Goal: Task Accomplishment & Management: Use online tool/utility

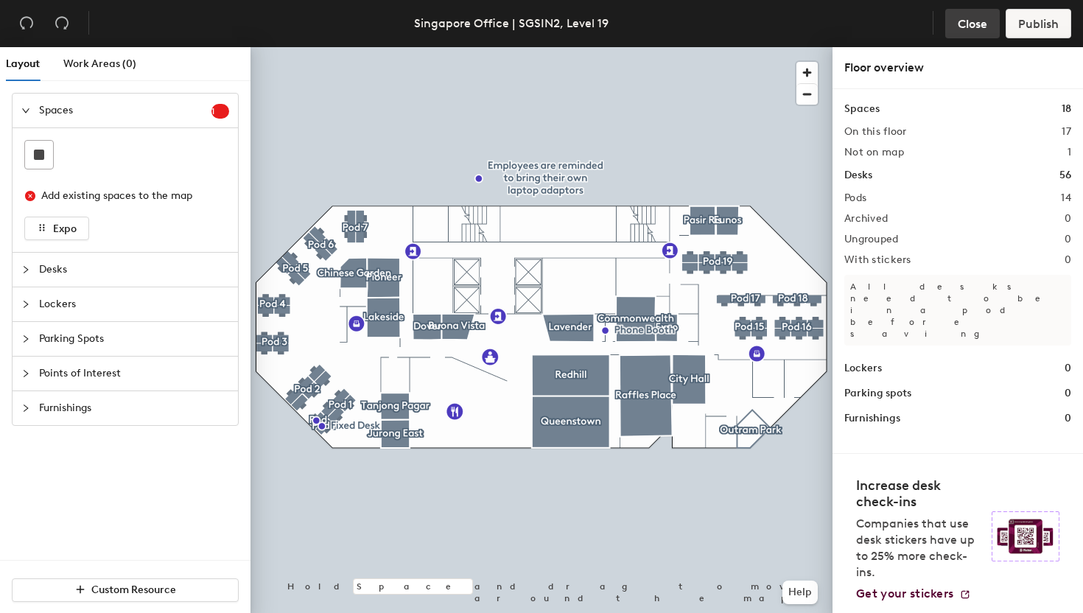
click at [972, 24] on span "Close" at bounding box center [972, 24] width 29 height 14
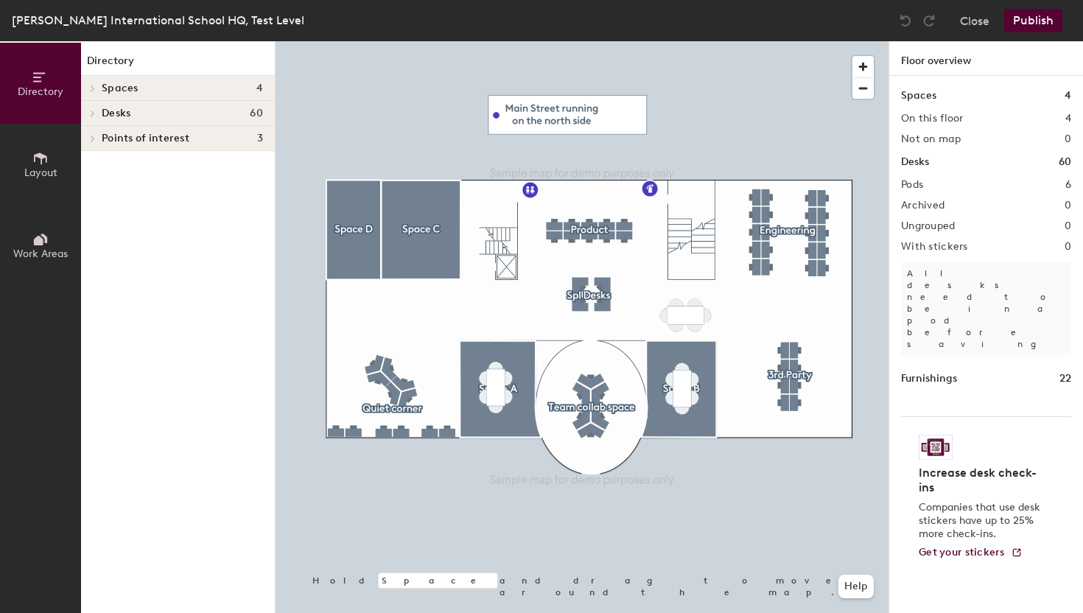
click at [92, 89] on icon at bounding box center [93, 88] width 6 height 7
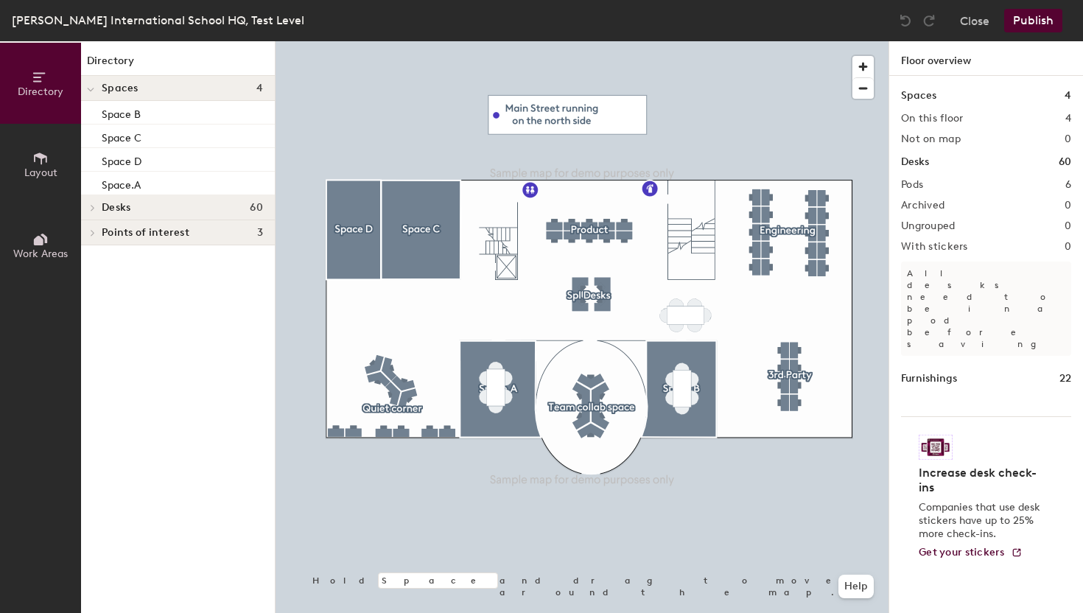
click at [38, 166] on span "Layout" at bounding box center [40, 172] width 33 height 13
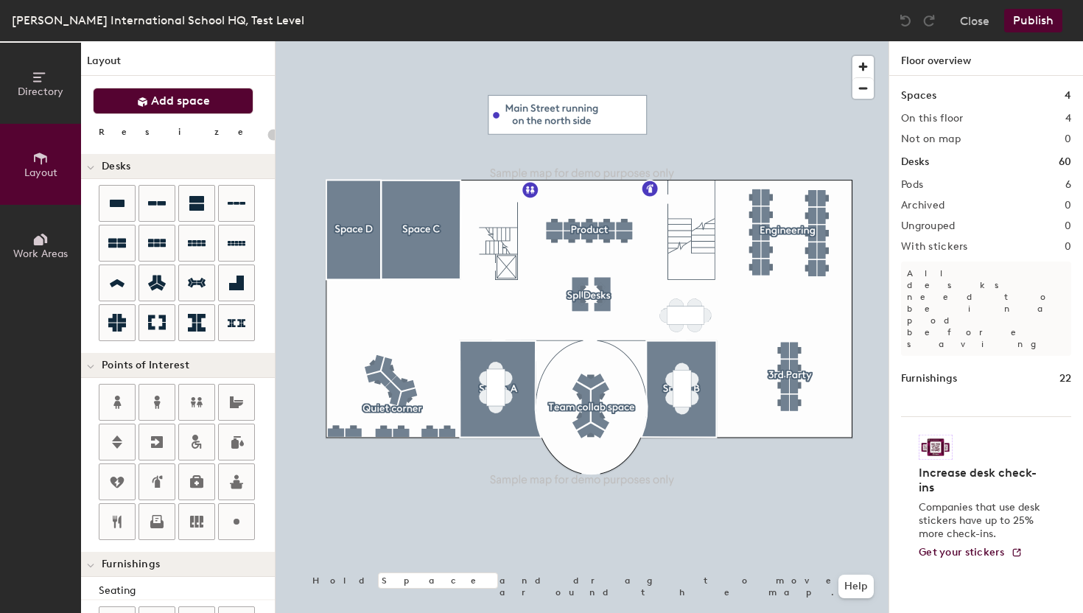
click at [175, 103] on span "Add space" at bounding box center [180, 101] width 59 height 15
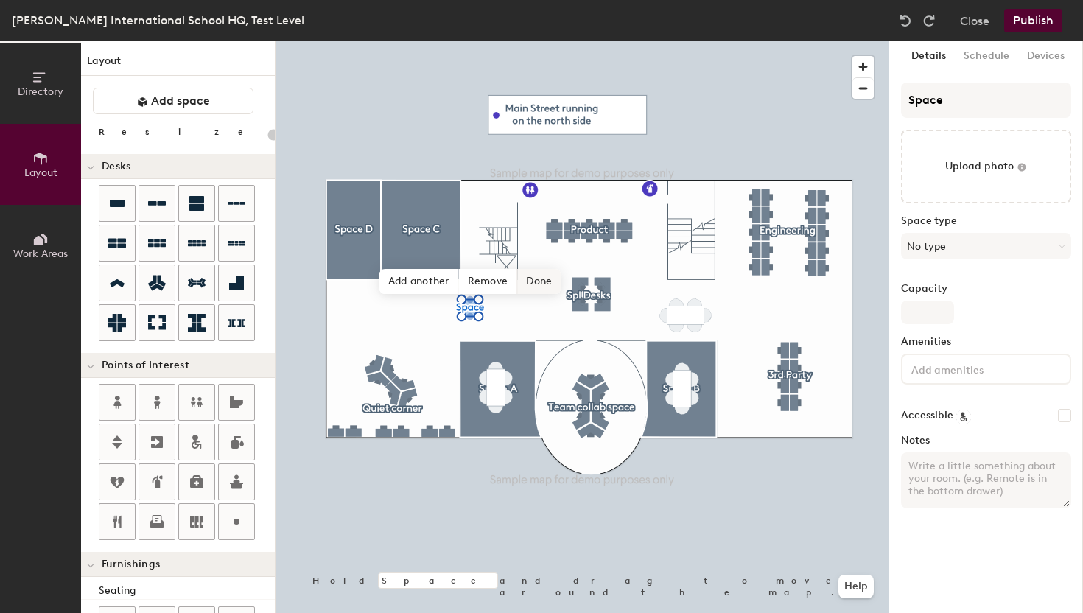
click at [544, 284] on span "Done" at bounding box center [538, 281] width 43 height 25
click at [460, 243] on span "Edit shape" at bounding box center [455, 243] width 71 height 25
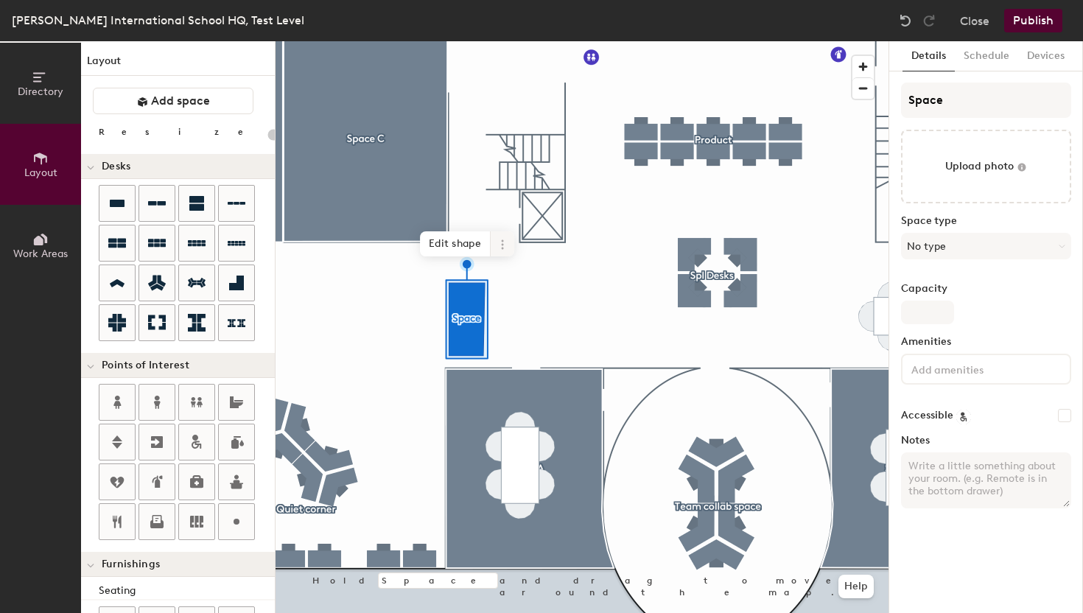
click at [499, 242] on icon at bounding box center [503, 245] width 12 height 12
click at [460, 248] on span "Edit shape" at bounding box center [455, 243] width 71 height 25
type input "20"
click at [952, 102] on input "Space" at bounding box center [986, 100] width 170 height 35
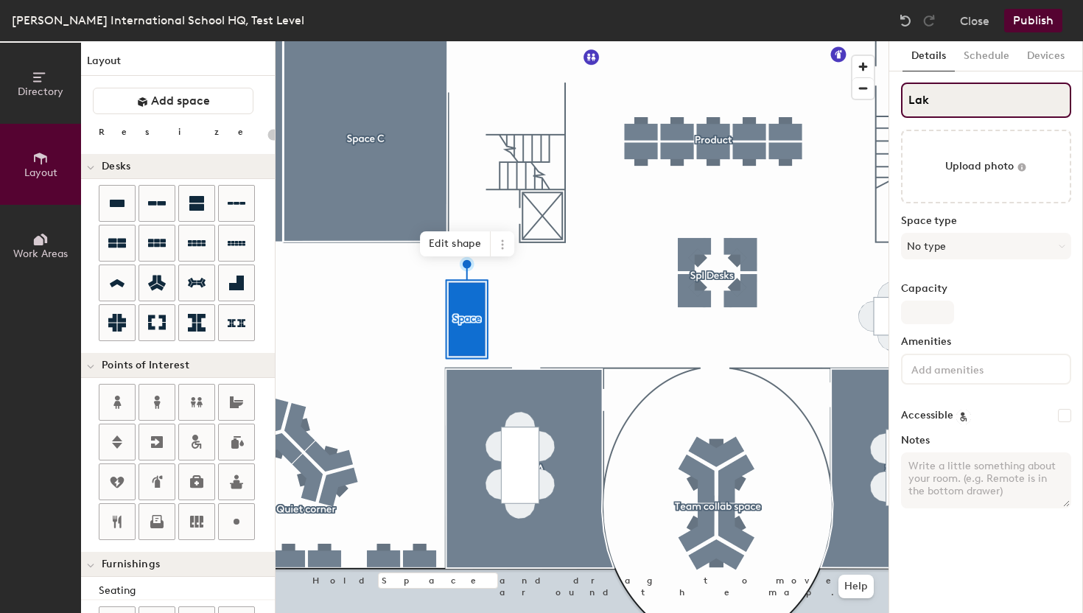
type input "Lake"
type input "20"
type input "Lakes"
type input "20"
type input "Lakesid"
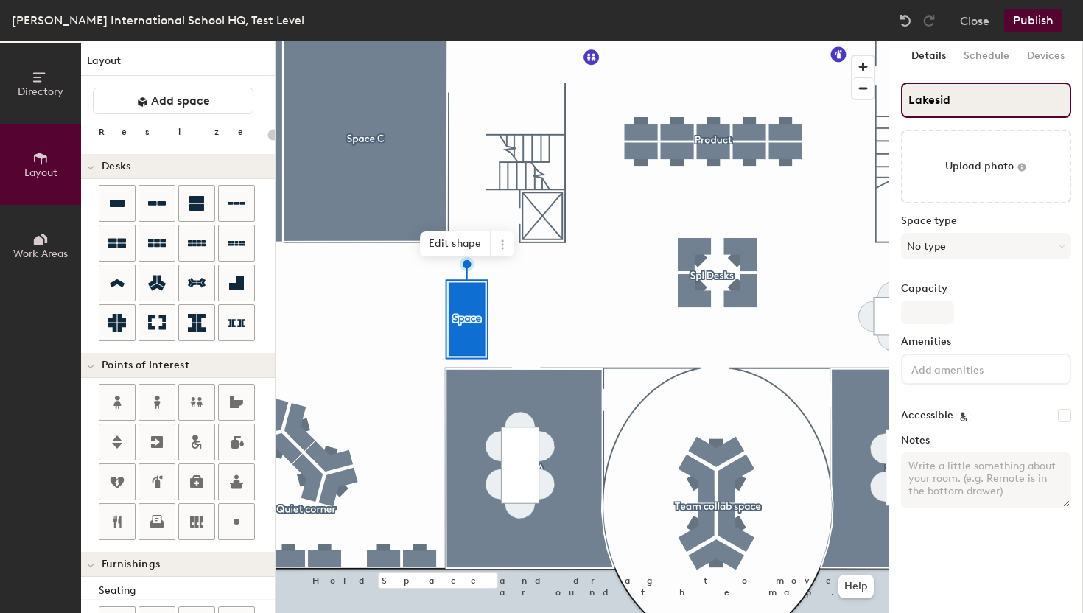
type input "20"
type input "Lakeside"
type input "20"
type input "Lakeside"
click at [989, 245] on button "No type" at bounding box center [986, 246] width 170 height 27
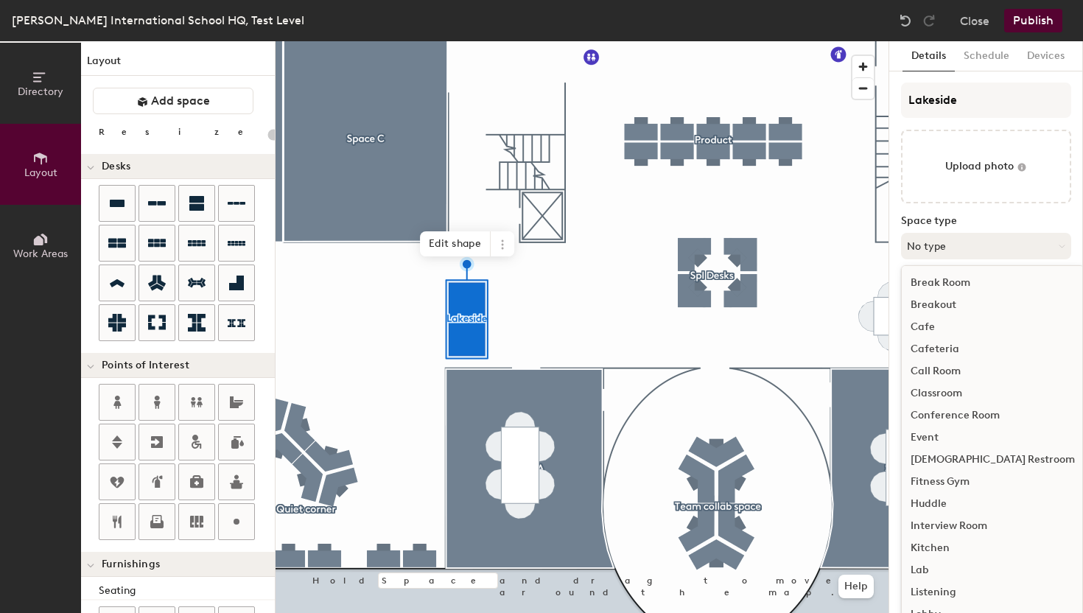
click at [989, 245] on button "No type" at bounding box center [986, 246] width 170 height 27
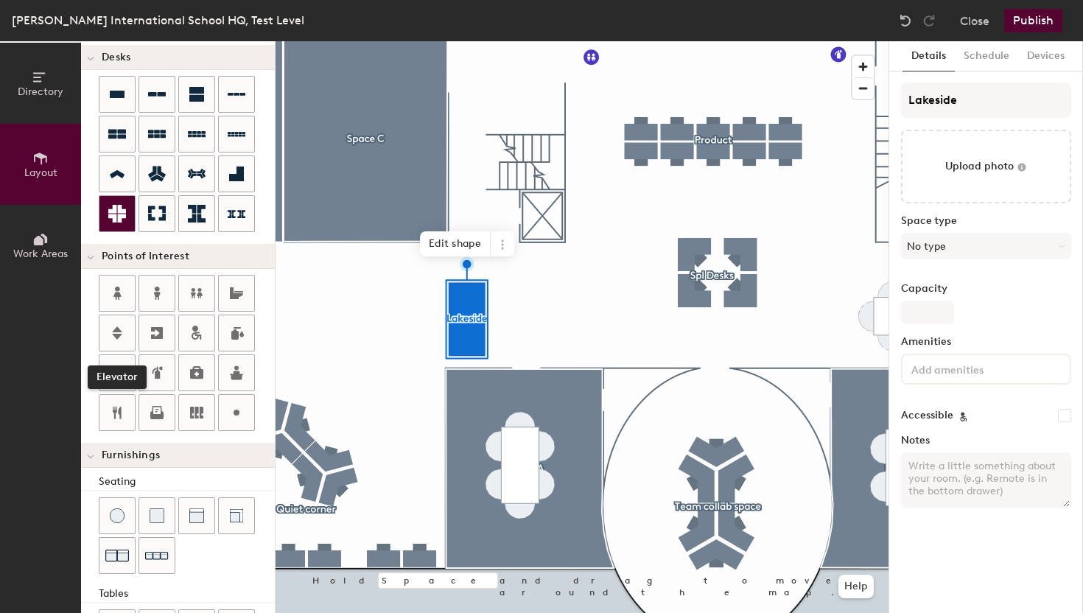
scroll to position [111, 0]
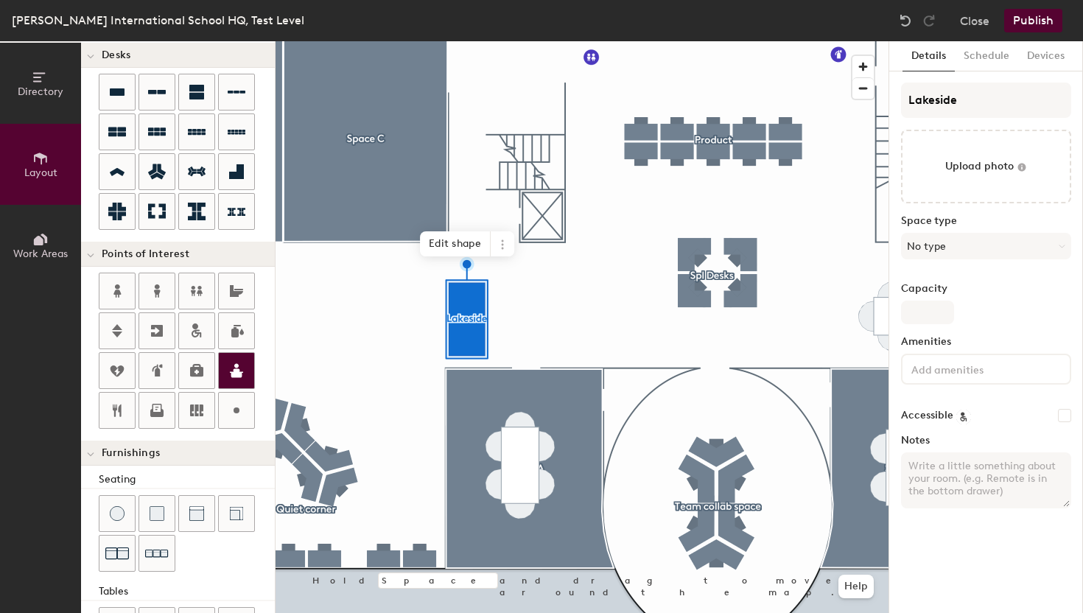
click at [424, 322] on div "Directory Layout Work Areas Layout Add space Resize Desks Points of Interest Fu…" at bounding box center [541, 327] width 1083 height 572
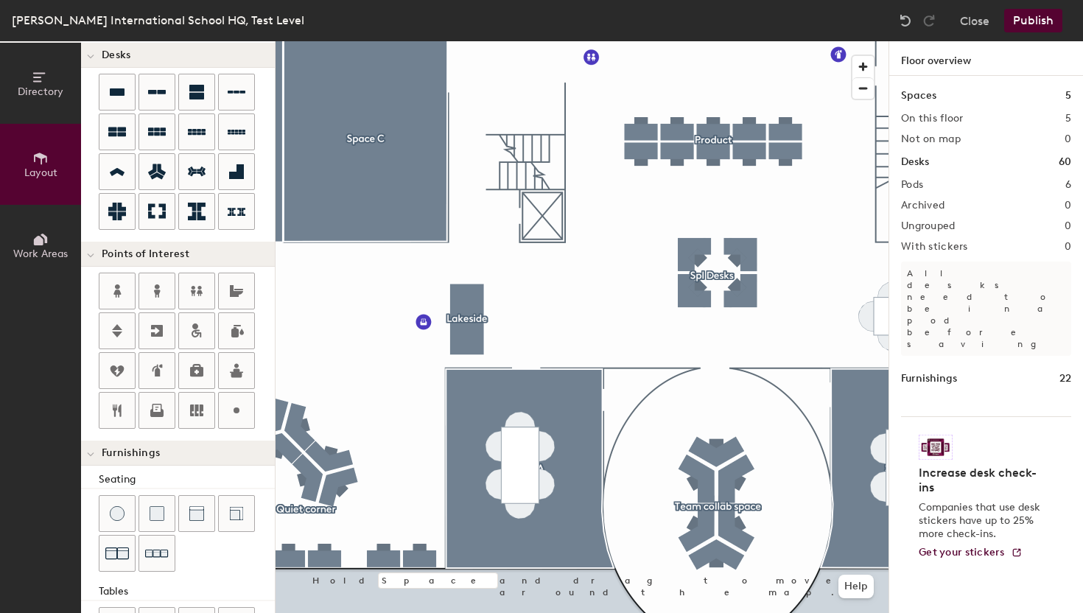
click at [1029, 18] on button "Publish" at bounding box center [1033, 21] width 58 height 24
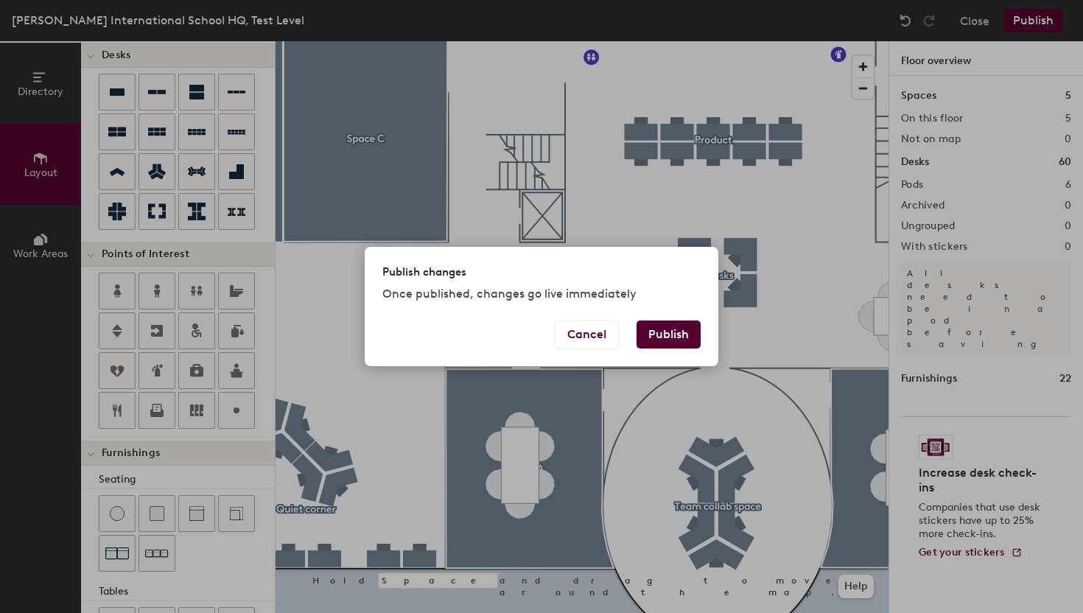
click at [674, 336] on button "Publish" at bounding box center [668, 334] width 64 height 28
type input "20"
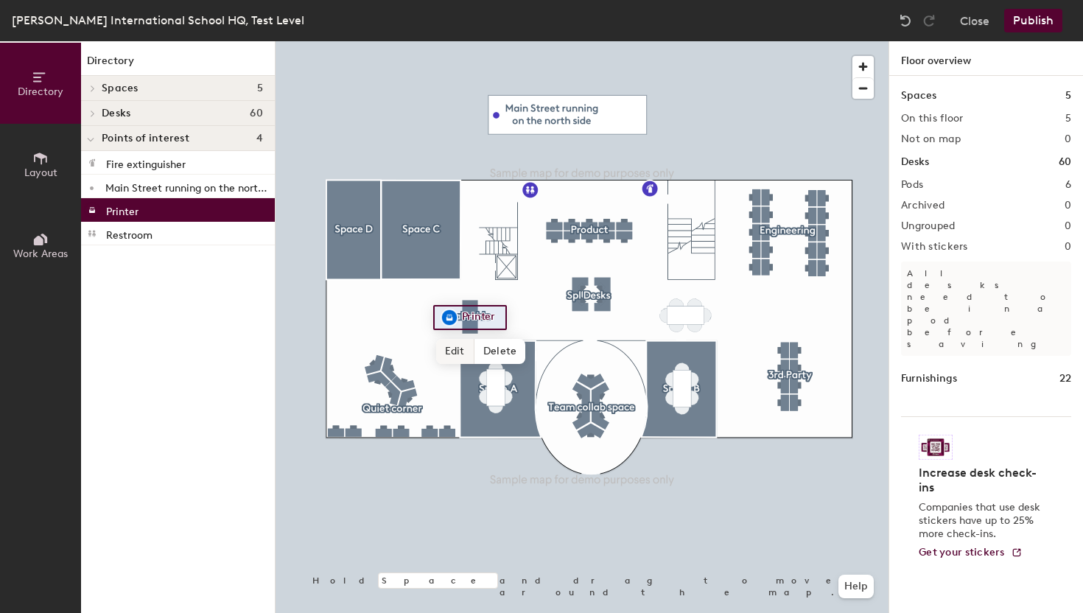
click at [454, 353] on span "Edit" at bounding box center [455, 351] width 38 height 25
click at [436, 349] on span "Edit" at bounding box center [455, 351] width 38 height 25
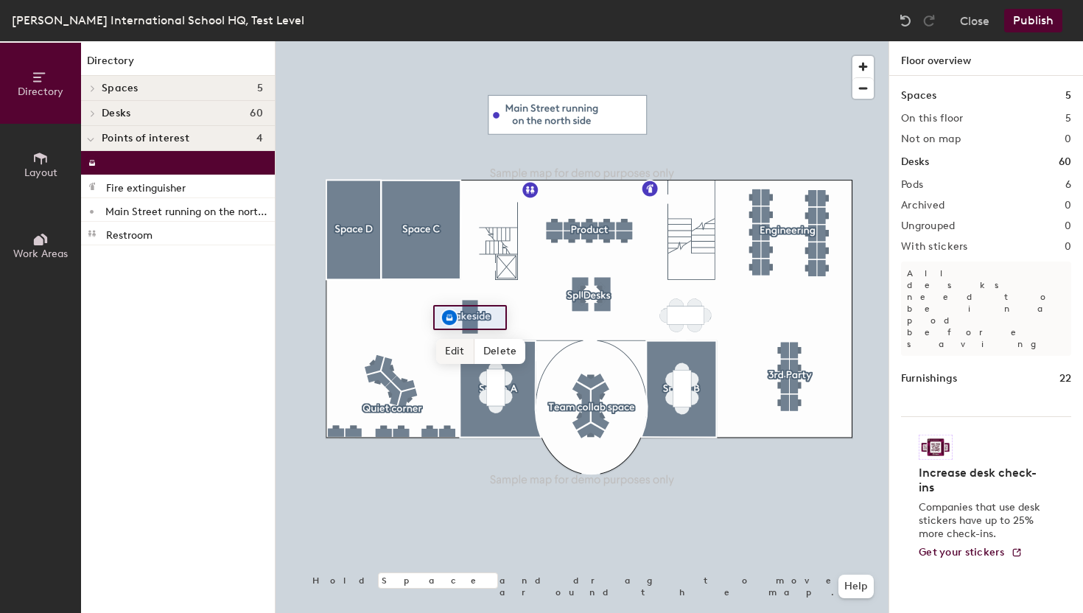
click at [453, 349] on span "Edit" at bounding box center [455, 351] width 38 height 25
click at [481, 319] on input at bounding box center [481, 317] width 47 height 21
type input "Printer"
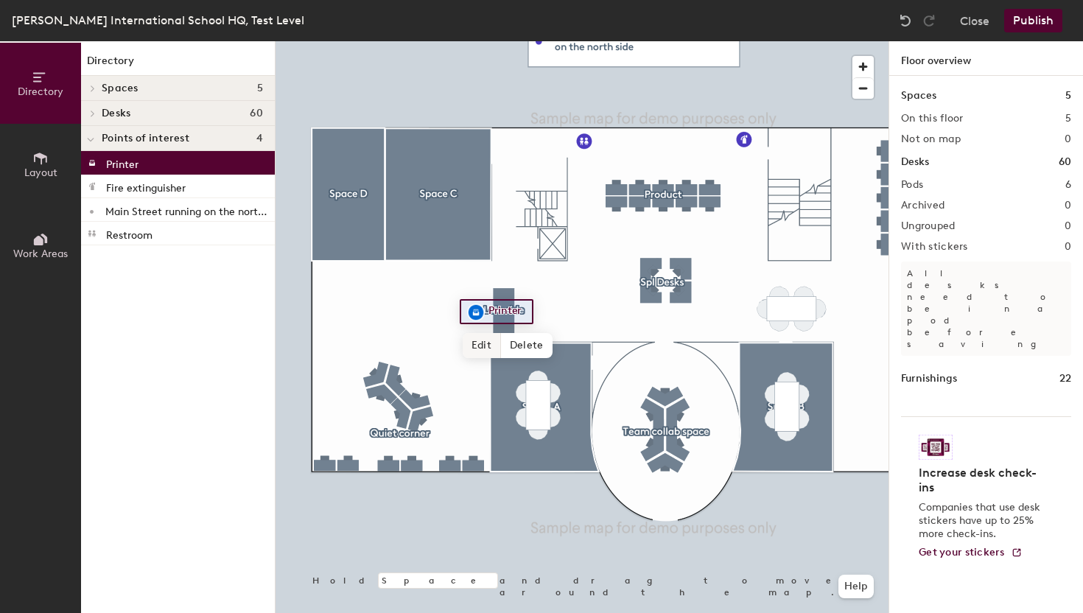
click at [476, 345] on span "Edit" at bounding box center [482, 345] width 38 height 25
click at [474, 309] on img at bounding box center [476, 313] width 18 height 18
click at [502, 343] on span "Done" at bounding box center [503, 345] width 43 height 25
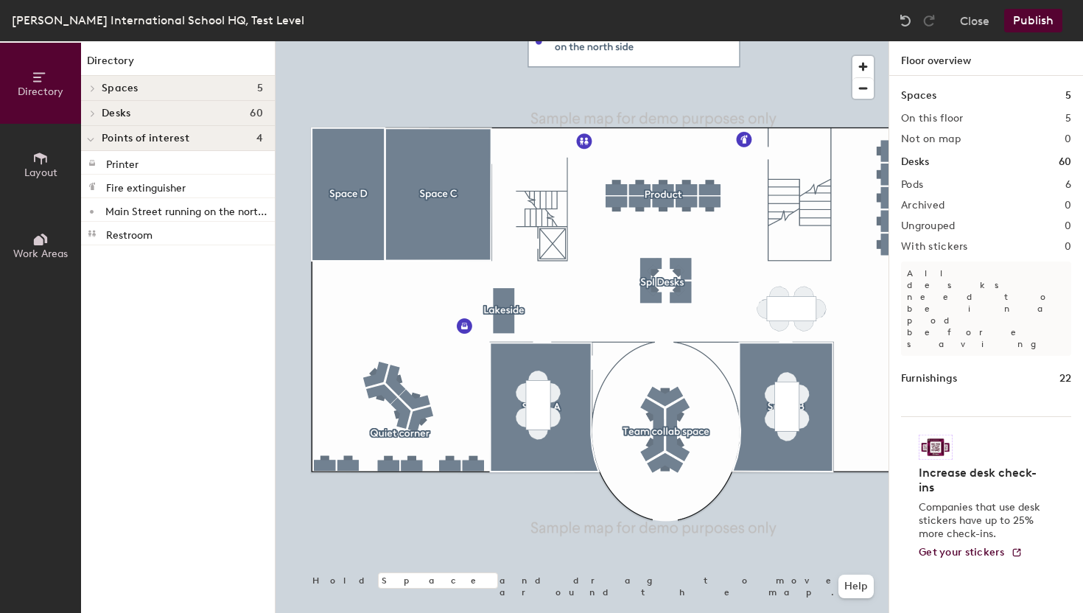
click at [1026, 21] on button "Publish" at bounding box center [1033, 21] width 58 height 24
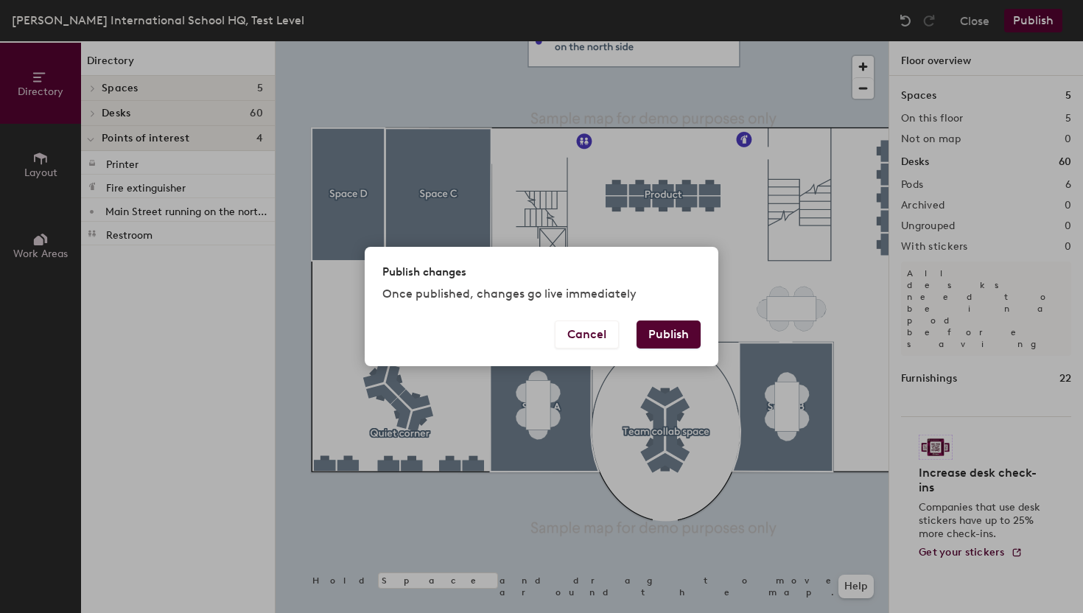
click at [674, 333] on button "Publish" at bounding box center [668, 334] width 64 height 28
